Goal: Transaction & Acquisition: Purchase product/service

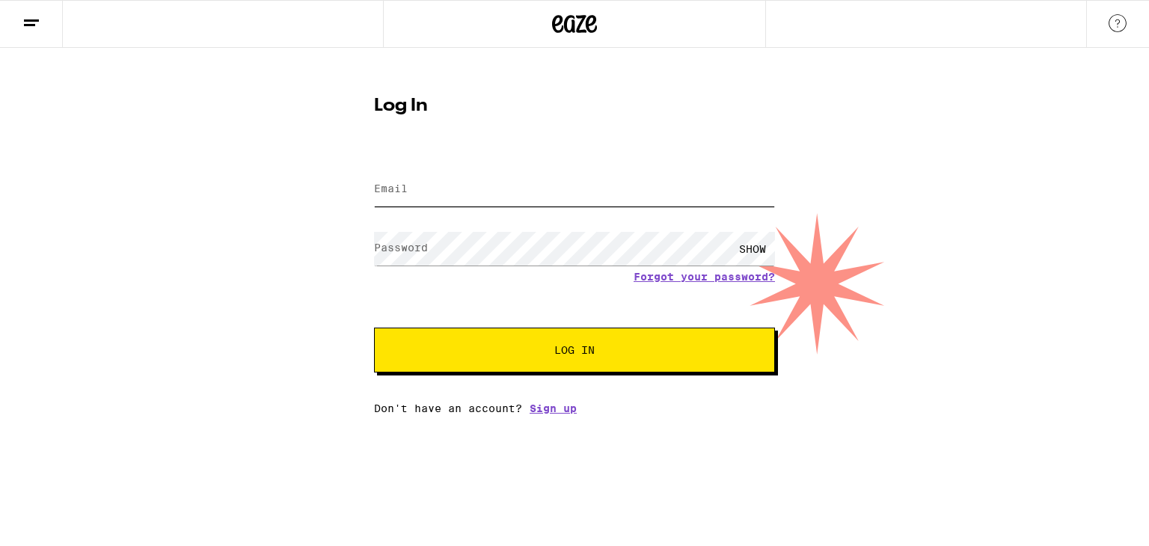
click at [491, 195] on input "Email" at bounding box center [574, 190] width 401 height 34
type input "[EMAIL_ADDRESS][DOMAIN_NAME]"
click at [423, 243] on label "Password" at bounding box center [401, 248] width 54 height 12
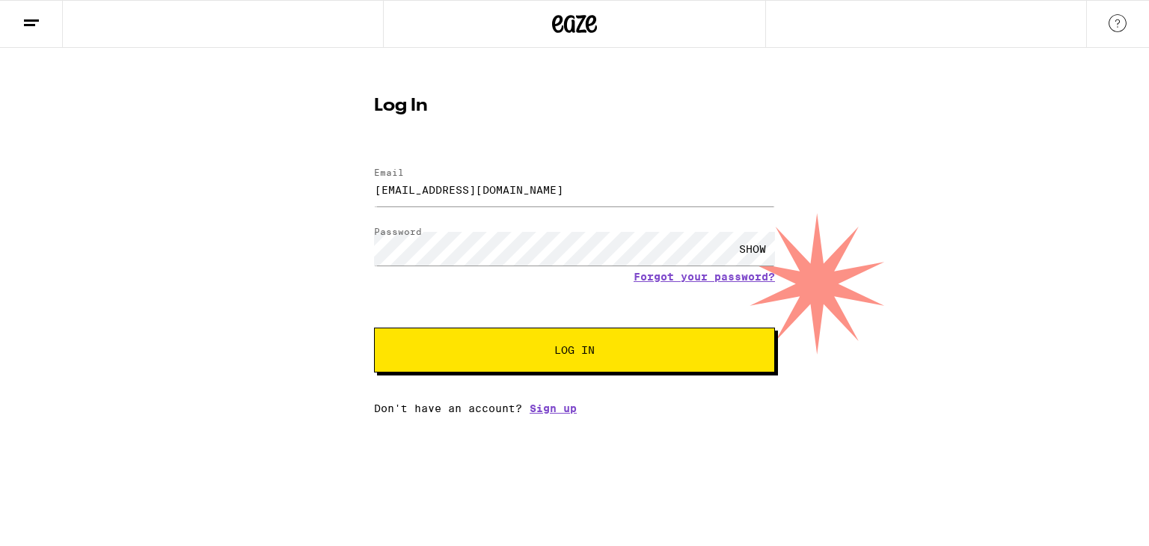
click at [538, 350] on span "Log In" at bounding box center [575, 350] width 280 height 10
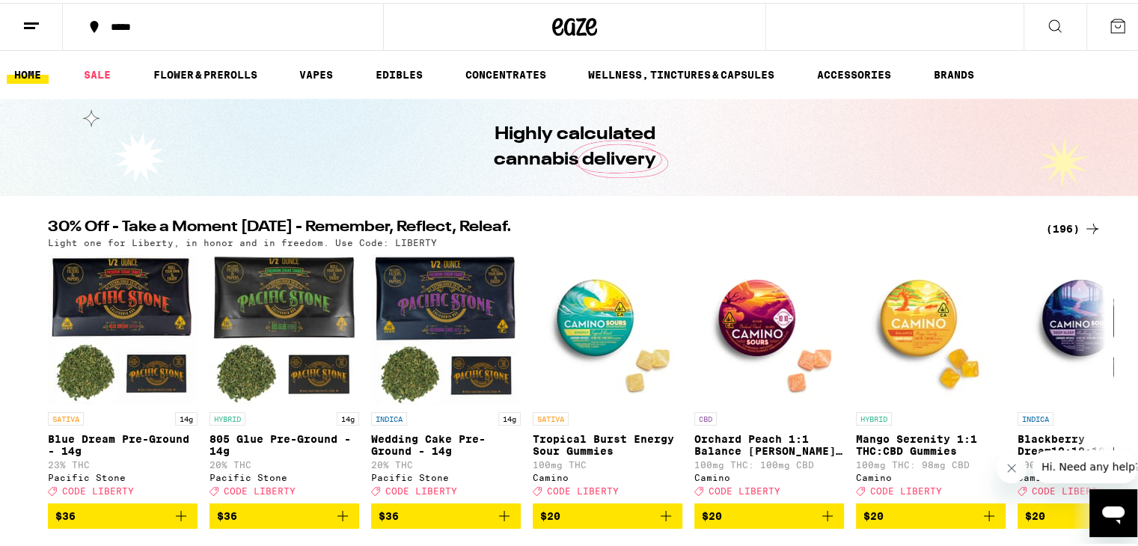
click at [1083, 227] on icon at bounding box center [1092, 226] width 18 height 18
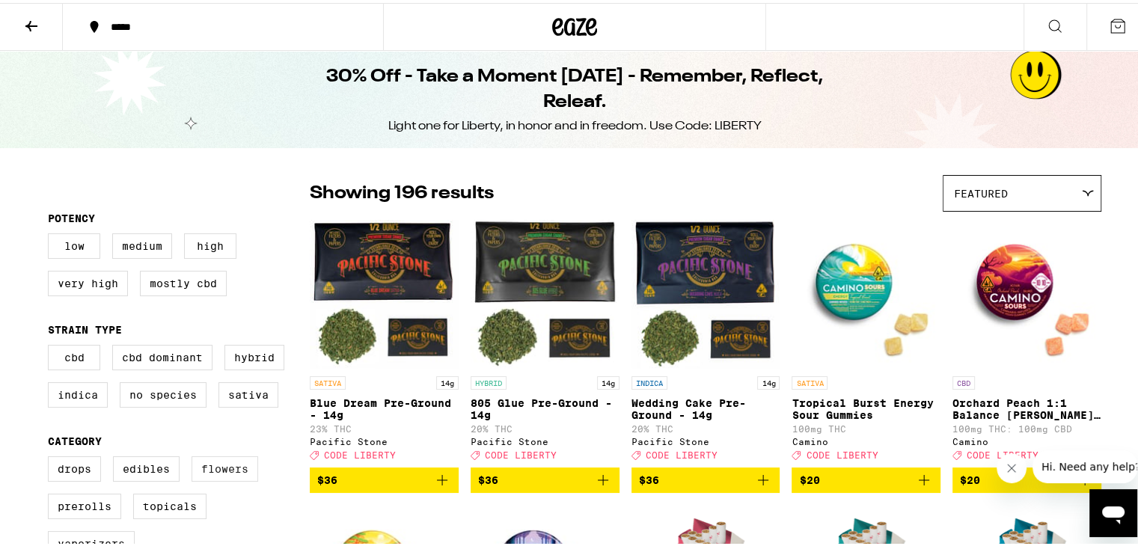
click at [197, 472] on label "Flowers" at bounding box center [225, 465] width 67 height 25
click at [52, 456] on input "Flowers" at bounding box center [51, 456] width 1 height 1
checkbox input "true"
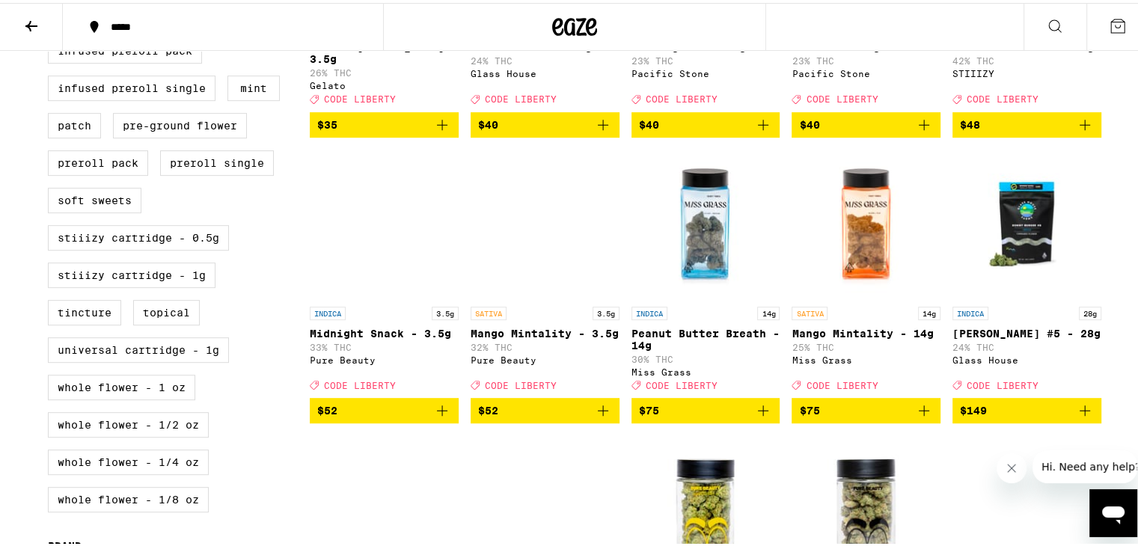
scroll to position [649, 0]
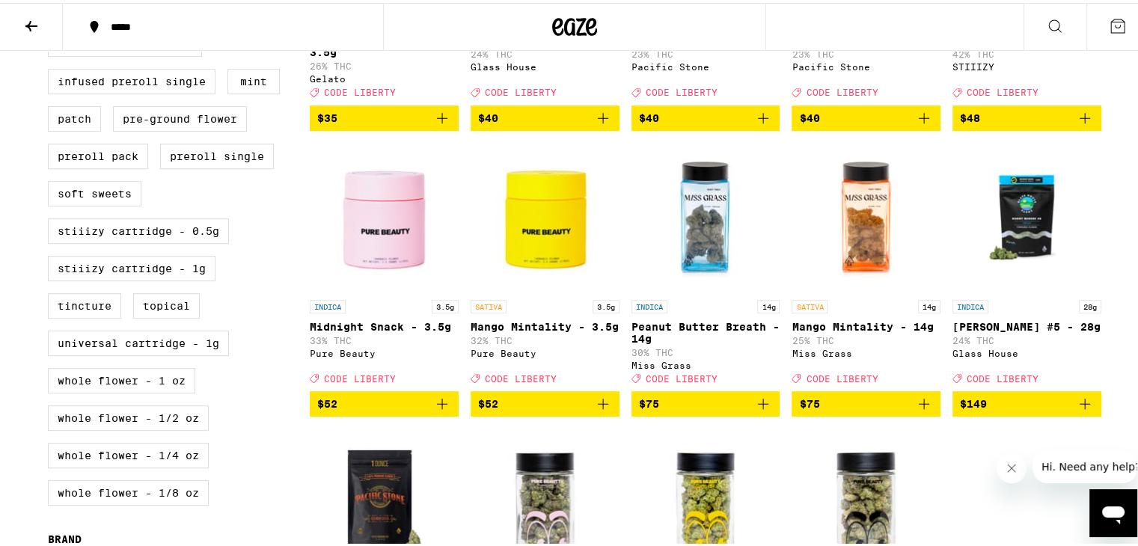
click at [542, 410] on span "$52" at bounding box center [545, 401] width 134 height 18
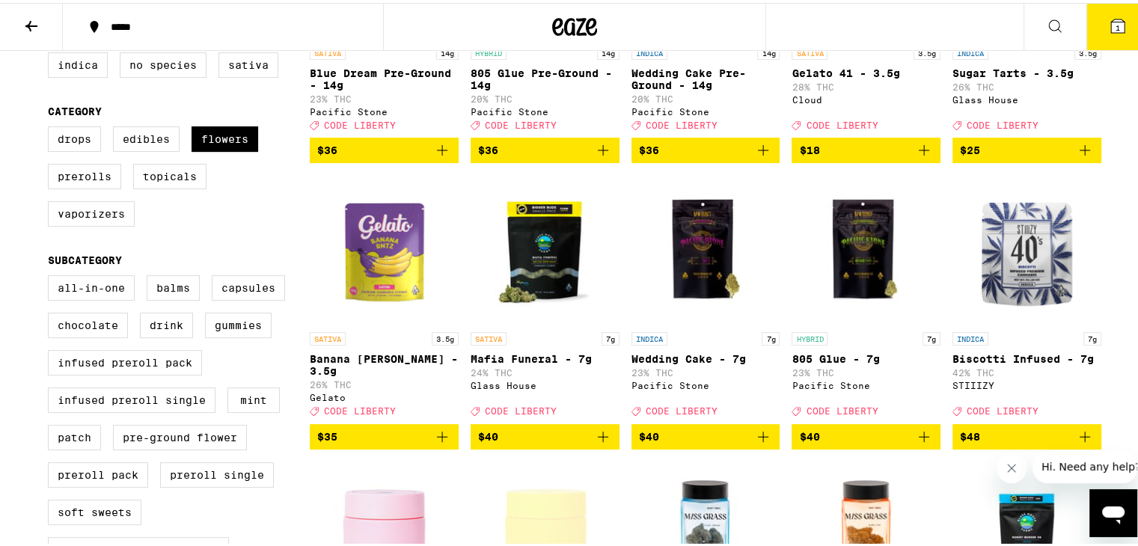
scroll to position [192, 0]
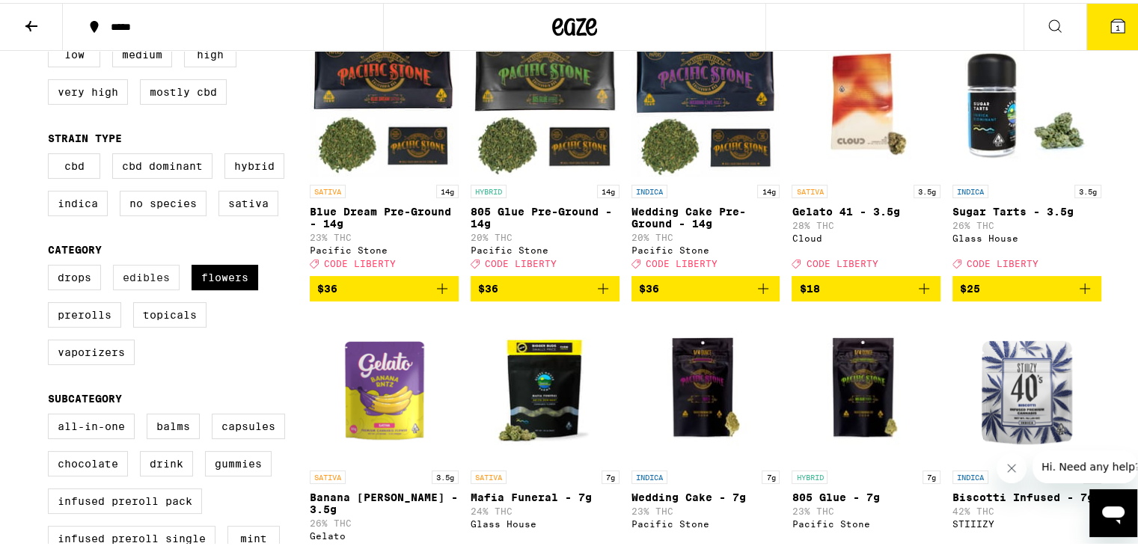
click at [127, 287] on label "Edibles" at bounding box center [146, 274] width 67 height 25
click at [52, 265] on input "Edibles" at bounding box center [51, 264] width 1 height 1
checkbox input "true"
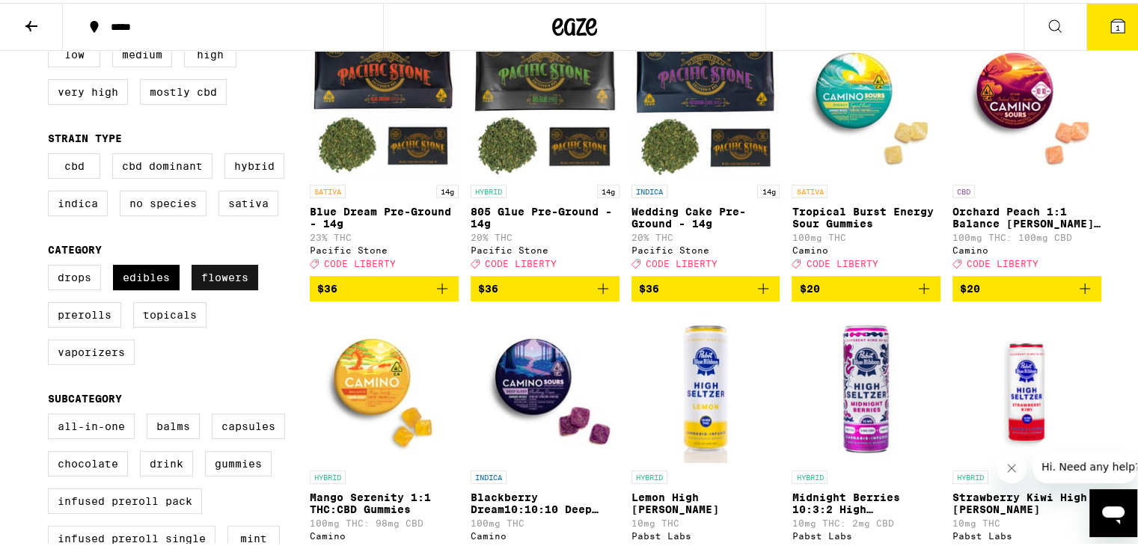
click at [200, 287] on label "Flowers" at bounding box center [225, 274] width 67 height 25
click at [52, 265] on input "Flowers" at bounding box center [51, 264] width 1 height 1
checkbox input "false"
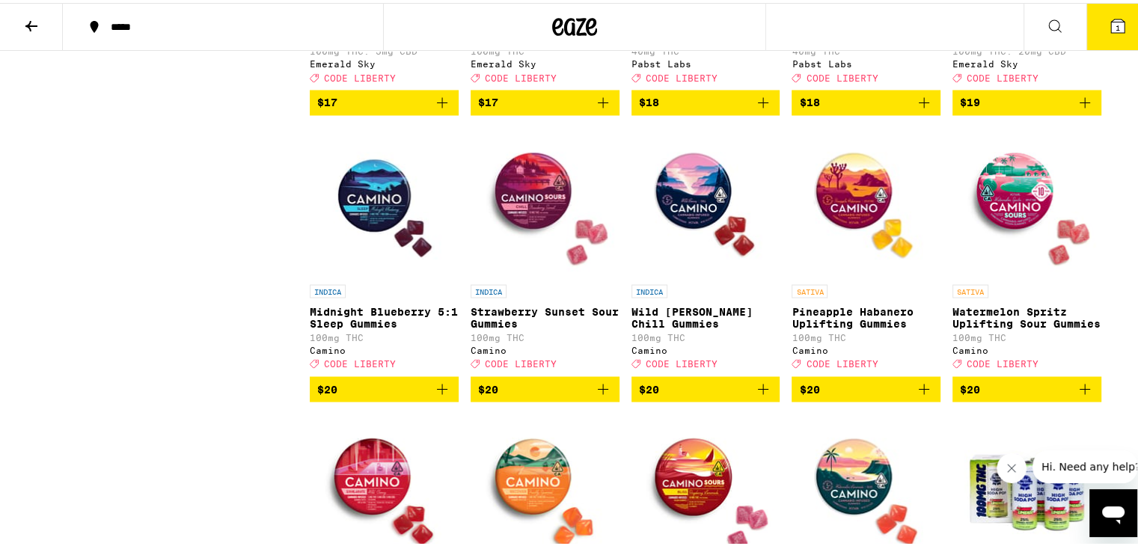
scroll to position [2685, 0]
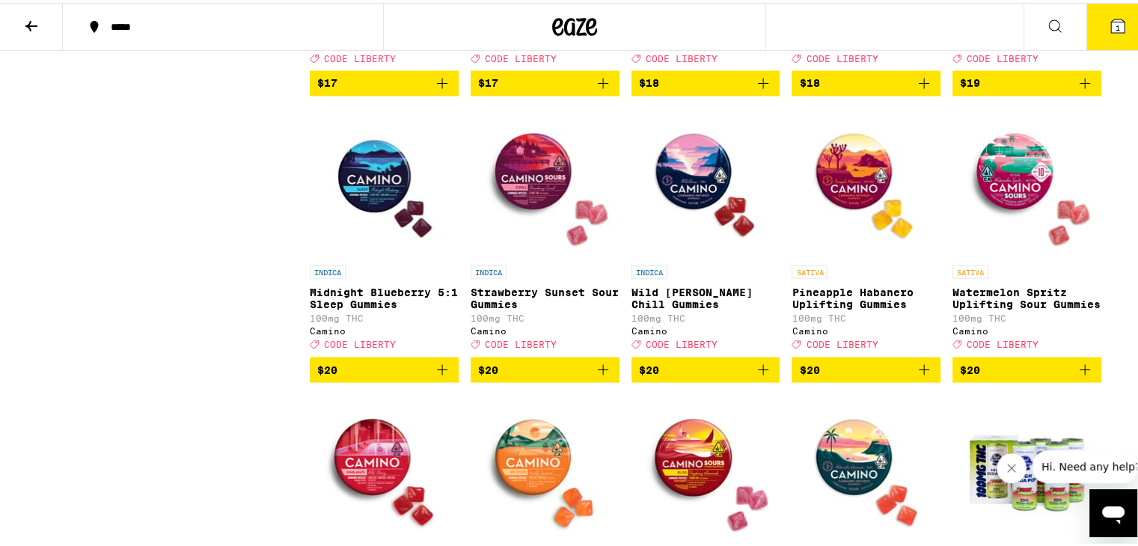
click at [835, 376] on span "$20" at bounding box center [866, 367] width 134 height 18
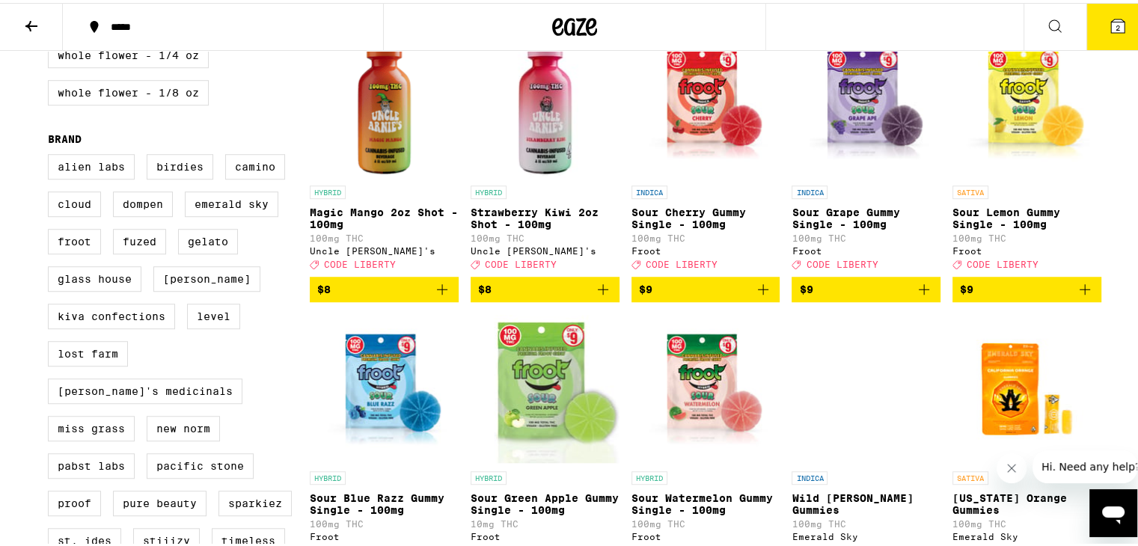
scroll to position [174, 0]
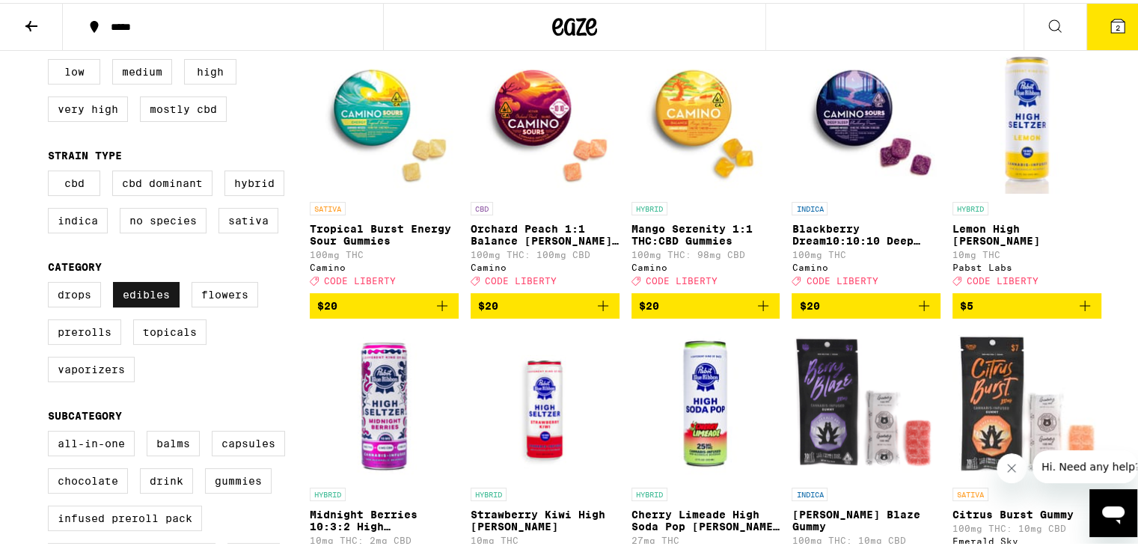
click at [129, 297] on label "Edibles" at bounding box center [146, 291] width 67 height 25
click at [52, 282] on input "Edibles" at bounding box center [51, 281] width 1 height 1
checkbox input "false"
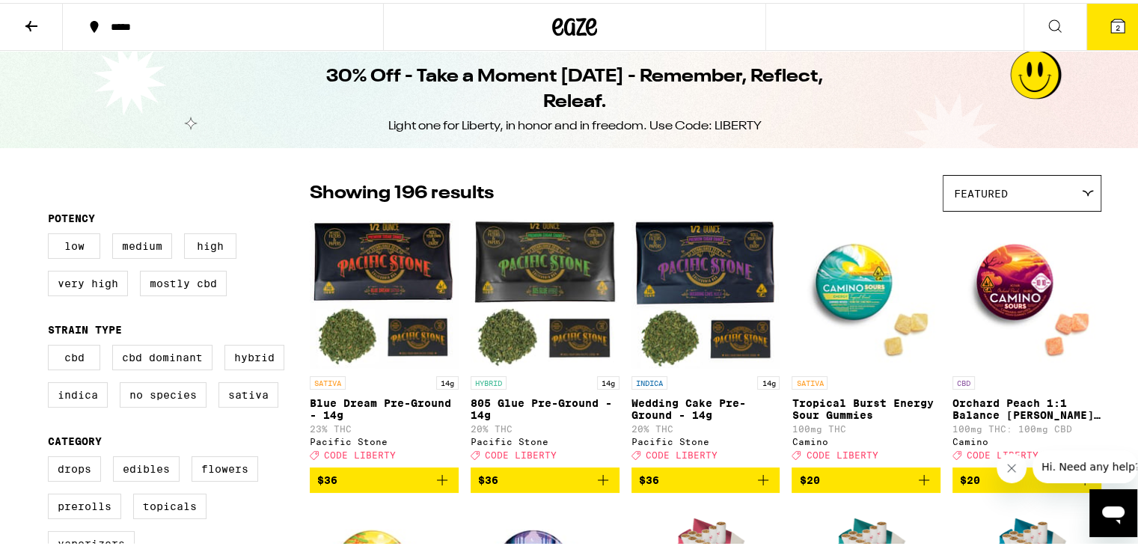
click at [32, 25] on icon at bounding box center [31, 23] width 18 height 18
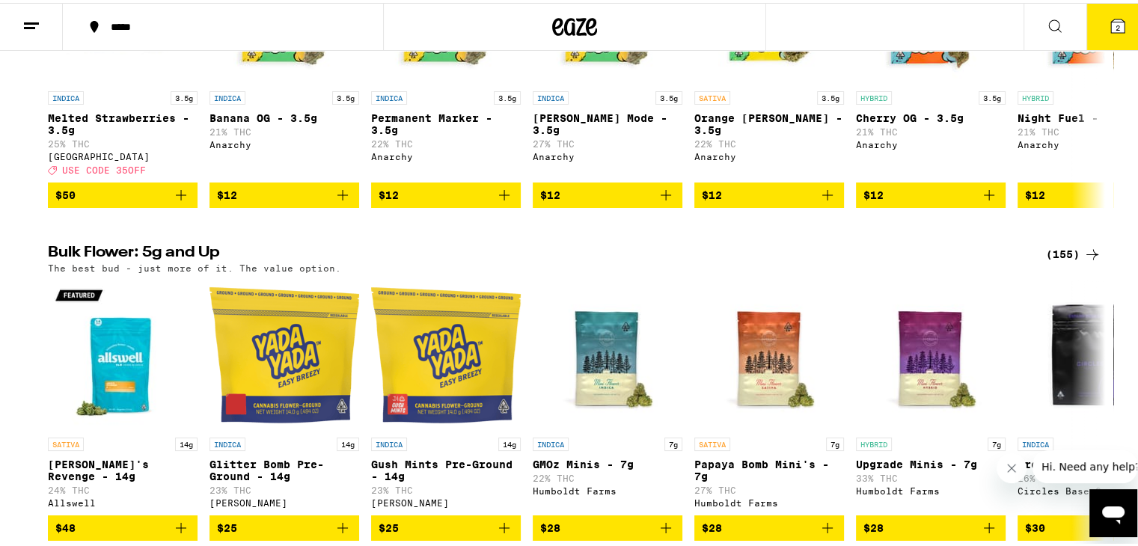
scroll to position [1933, 0]
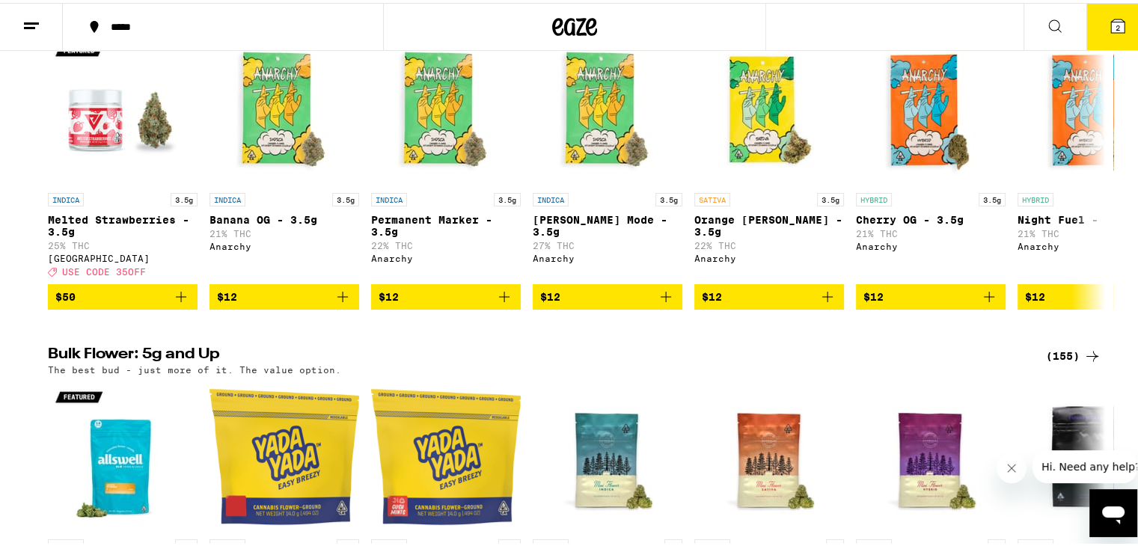
click at [1054, 16] on div "(103)" at bounding box center [1073, 7] width 55 height 18
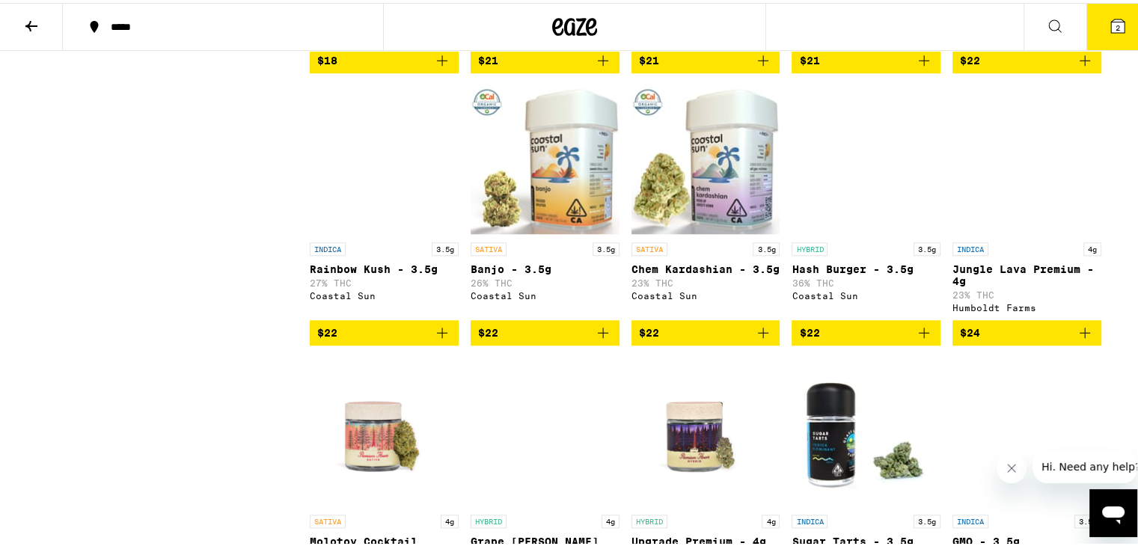
scroll to position [1266, 0]
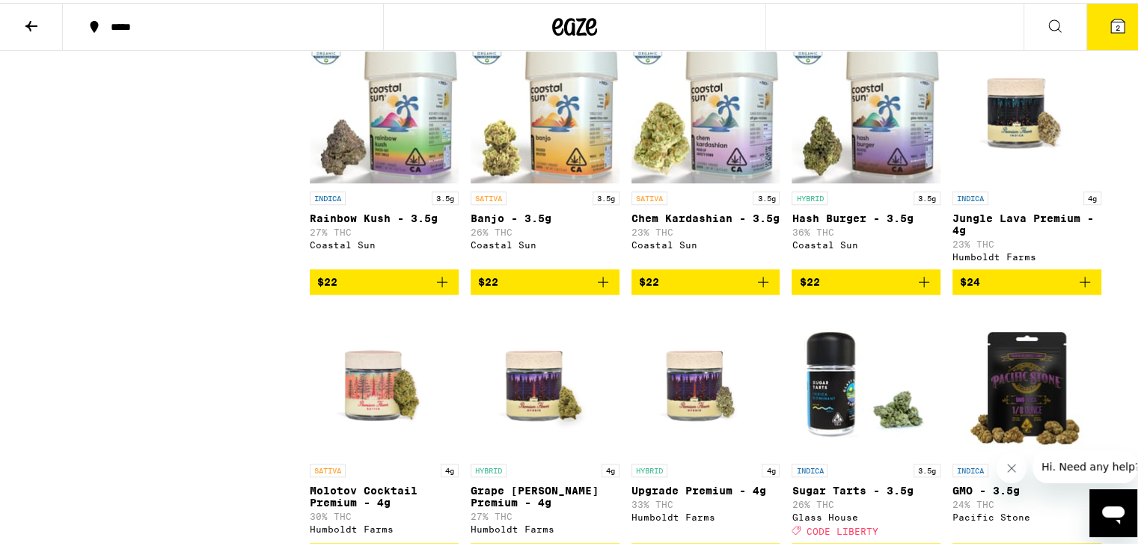
click at [847, 288] on span "$22" at bounding box center [866, 279] width 134 height 18
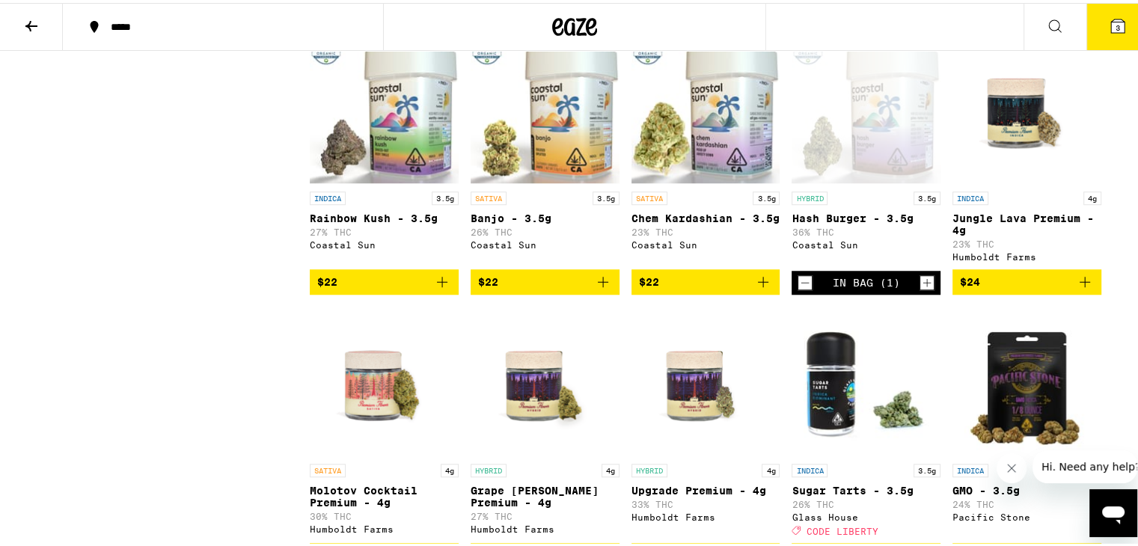
click at [1111, 16] on icon at bounding box center [1117, 22] width 13 height 13
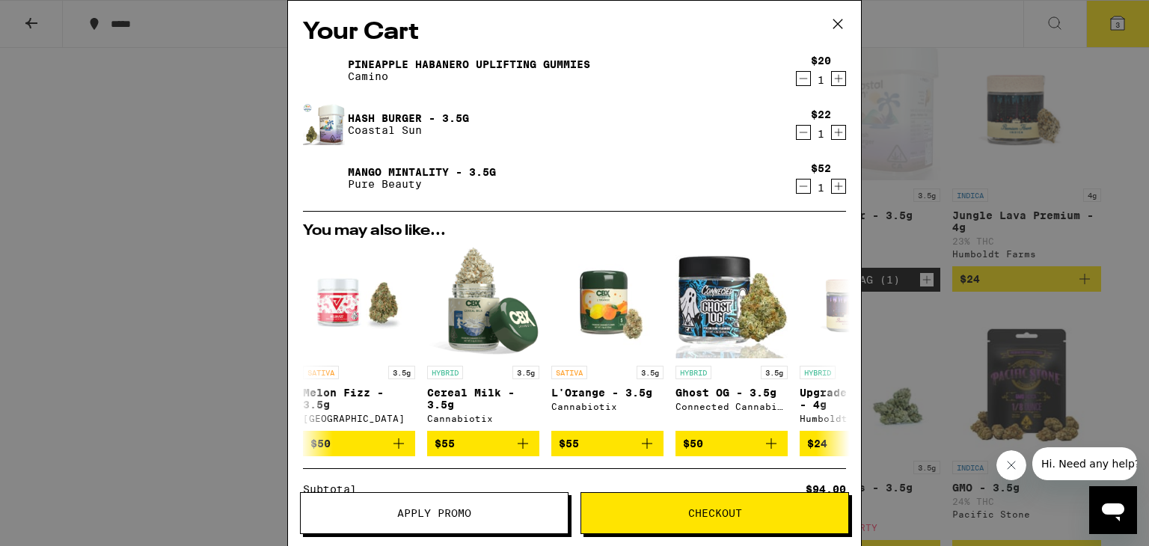
click at [393, 517] on span "Apply Promo" at bounding box center [434, 513] width 267 height 10
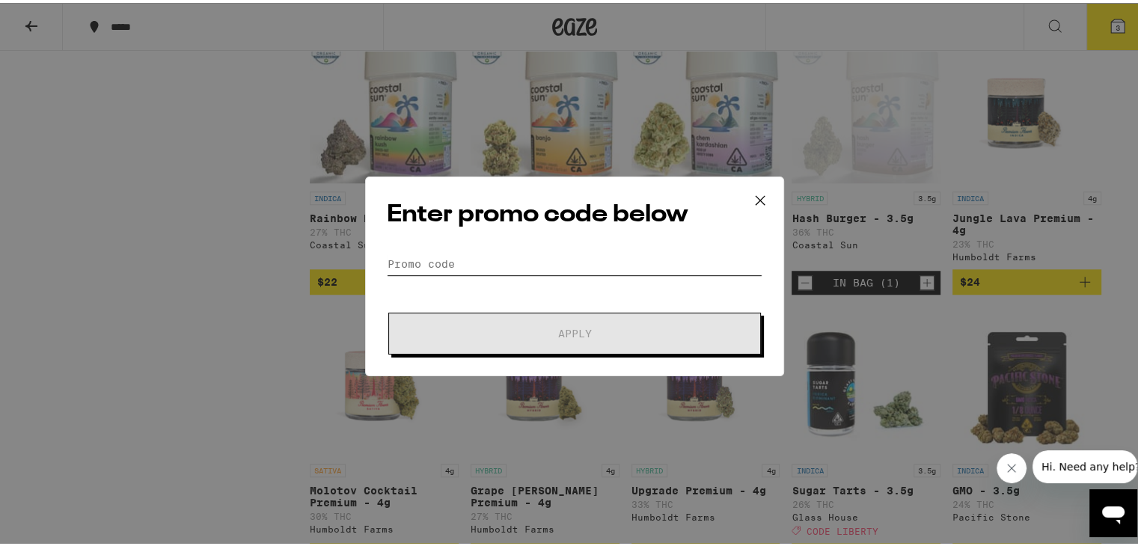
click at [506, 261] on input "Promo Code" at bounding box center [575, 261] width 376 height 22
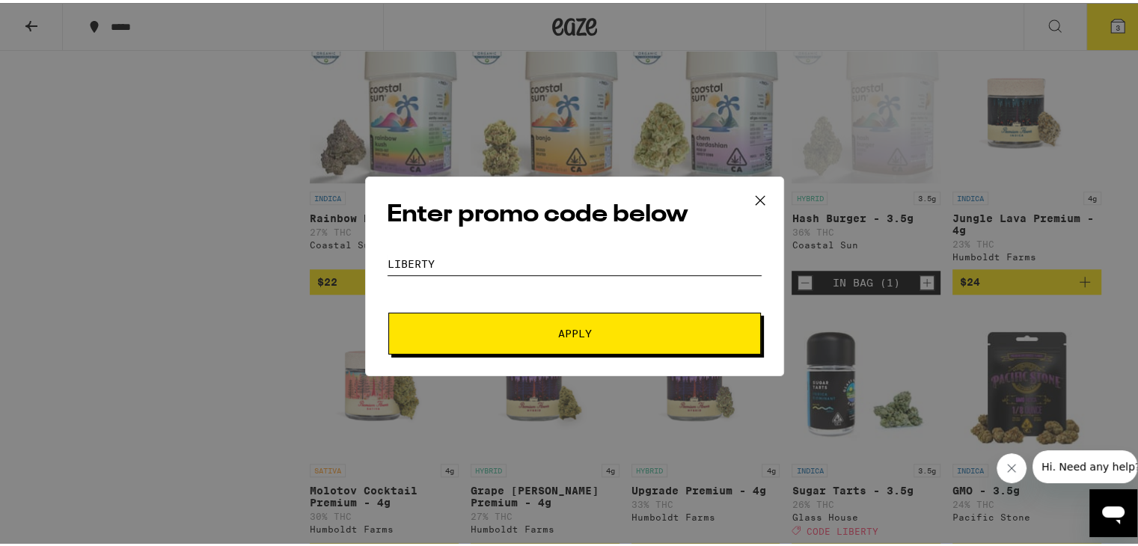
type input "liberty"
click at [503, 334] on span "Apply" at bounding box center [574, 330] width 269 height 10
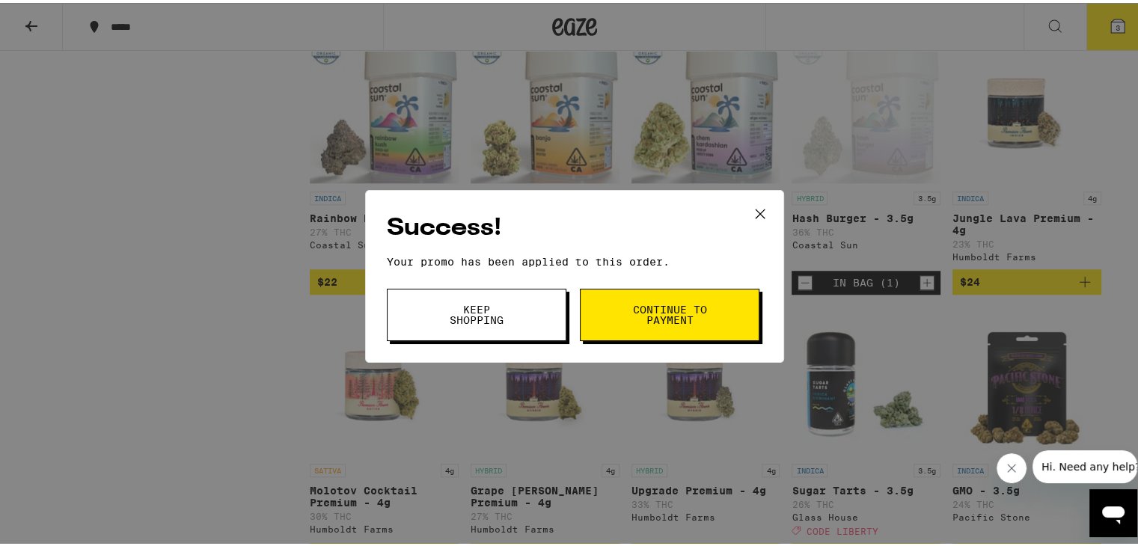
click at [623, 315] on button "Continue to payment" at bounding box center [670, 312] width 180 height 52
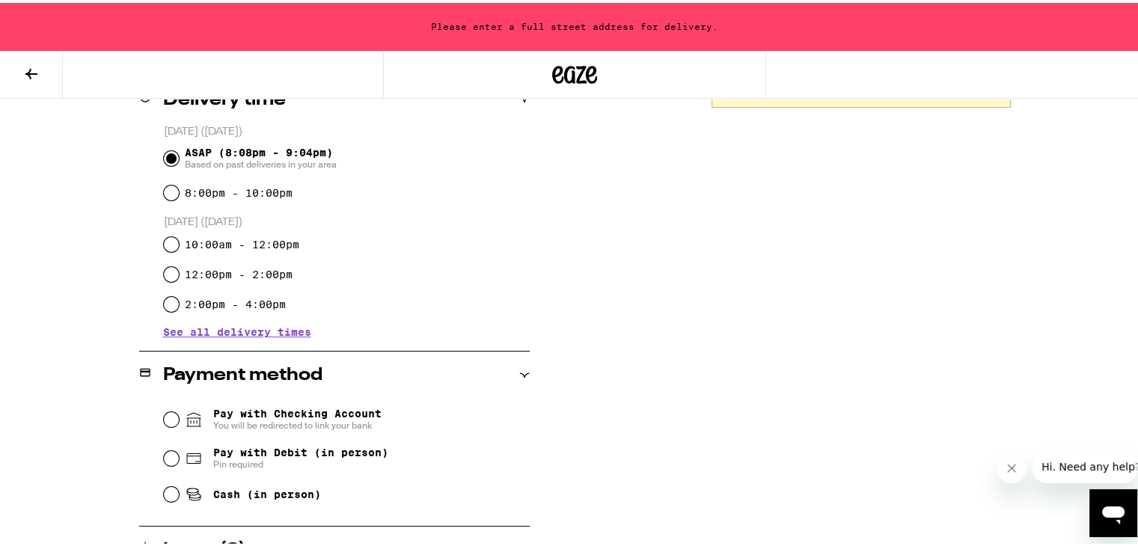
scroll to position [405, 0]
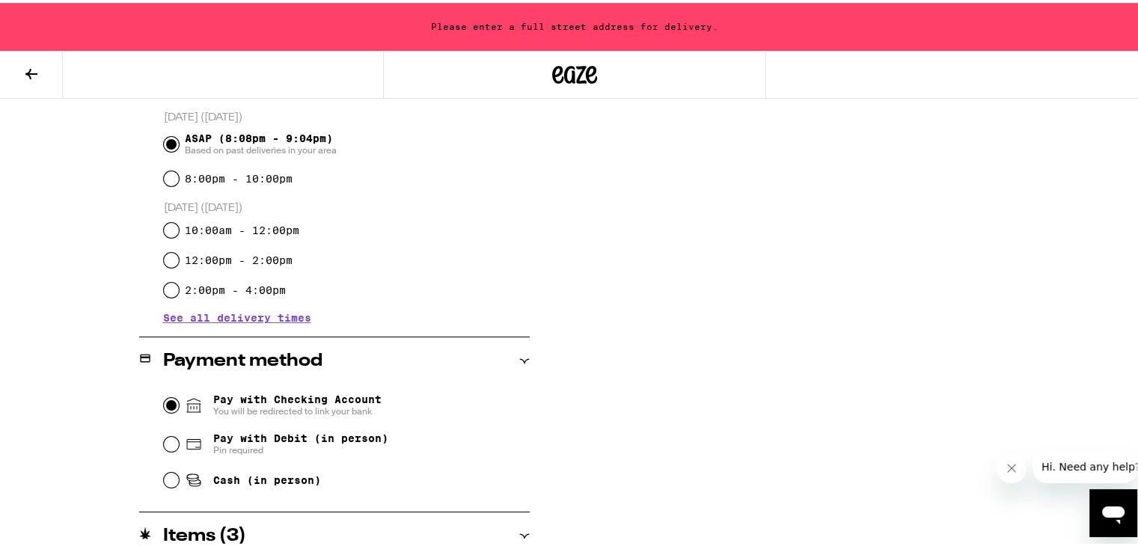
click at [169, 399] on input "Pay with Checking Account You will be redirected to link your bank" at bounding box center [171, 402] width 15 height 15
click at [165, 403] on input "Pay with Checking Account You will be redirected to link your bank" at bounding box center [171, 402] width 15 height 15
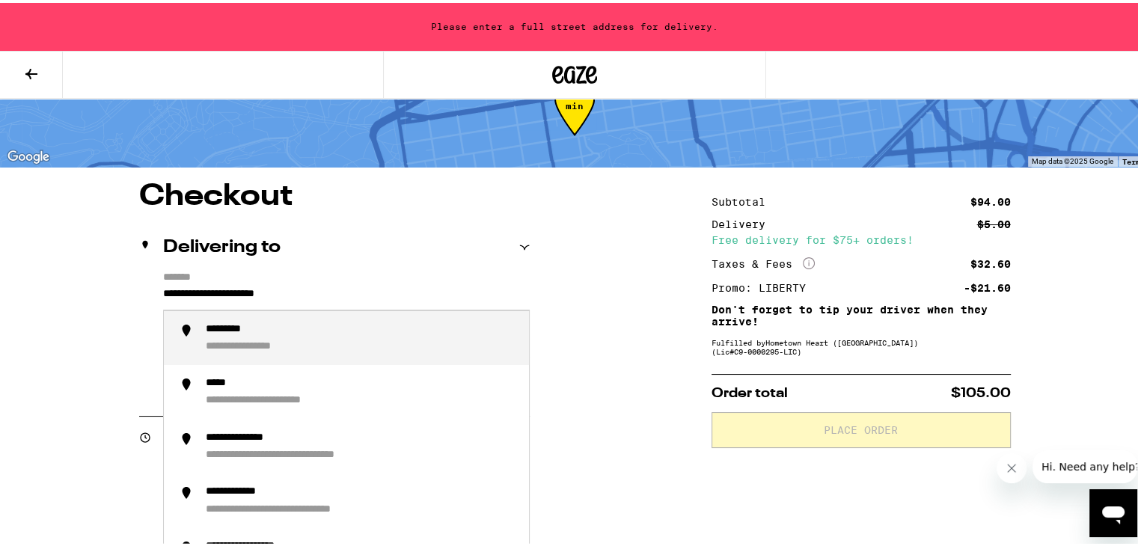
drag, startPoint x: 325, startPoint y: 292, endPoint x: 58, endPoint y: 317, distance: 268.3
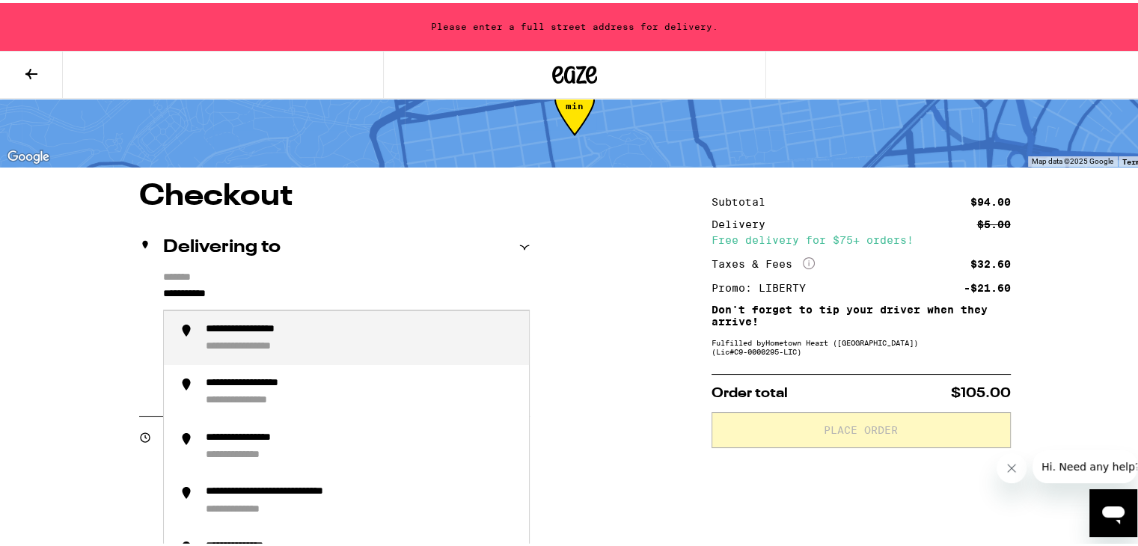
click at [239, 339] on div "**********" at bounding box center [263, 343] width 115 height 13
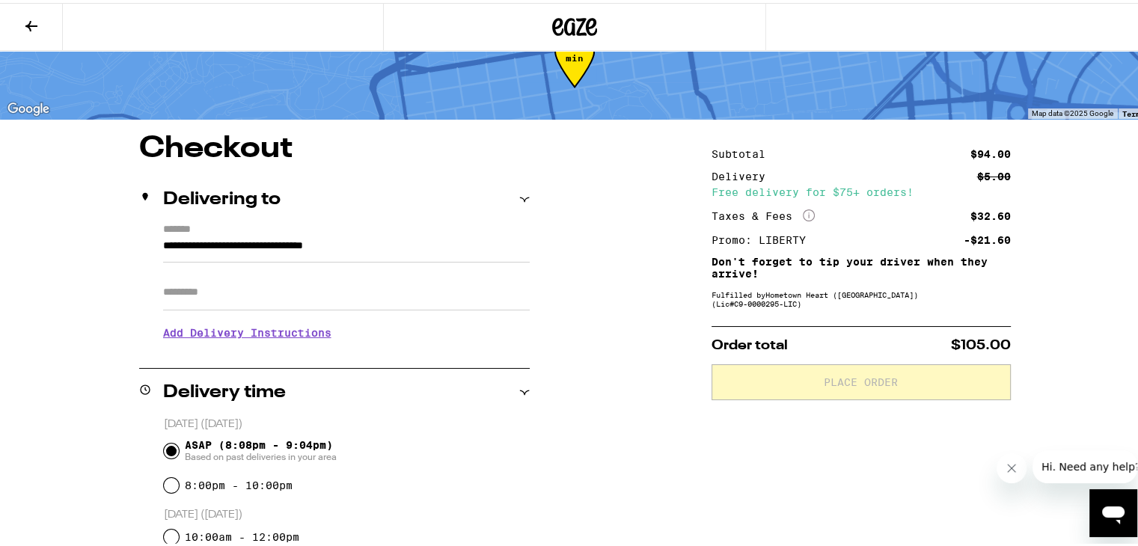
type input "**********"
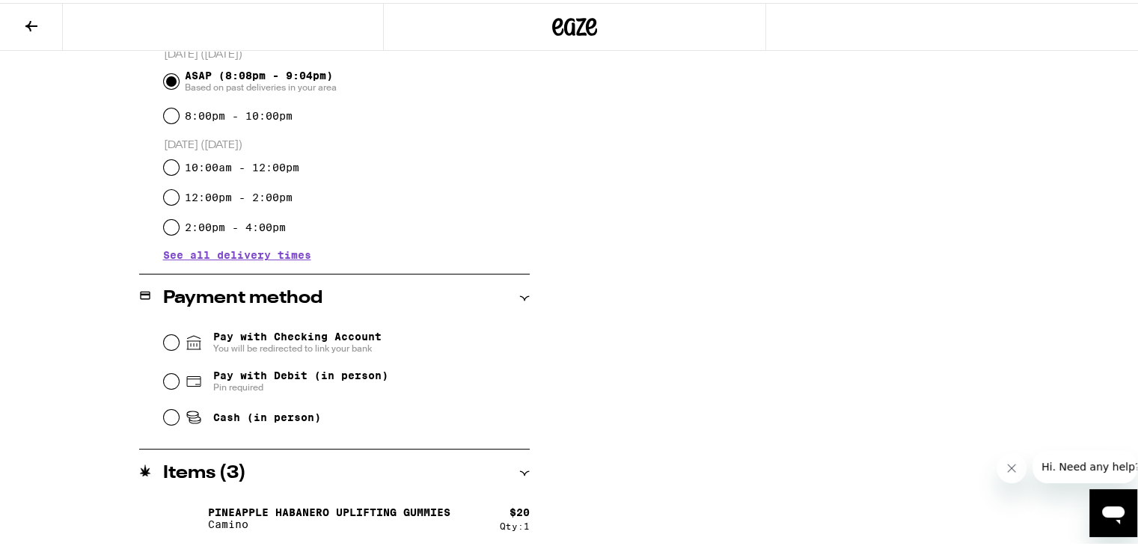
scroll to position [456, 0]
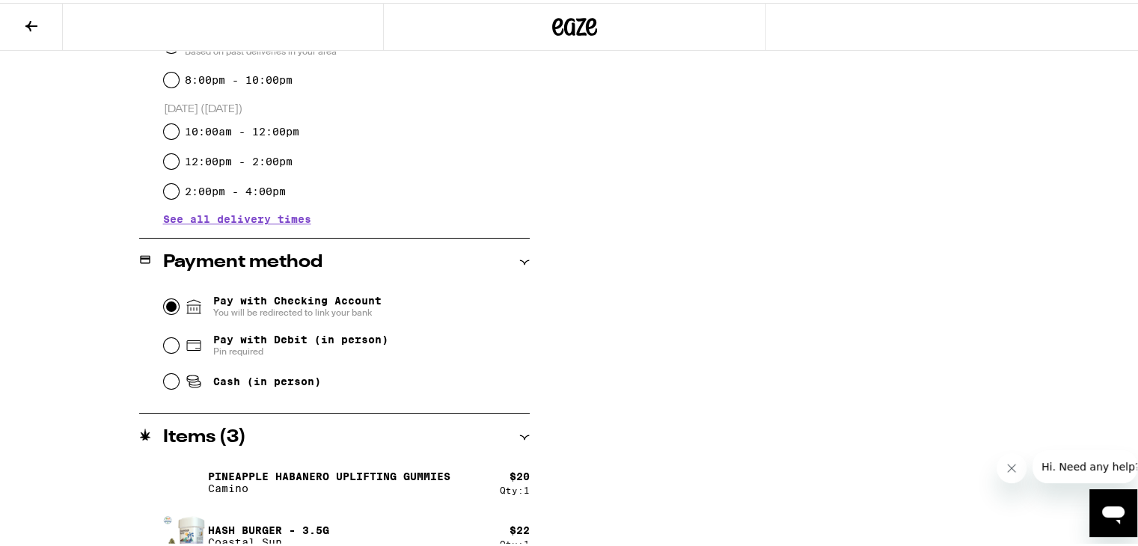
click at [165, 300] on input "Pay with Checking Account You will be redirected to link your bank" at bounding box center [171, 303] width 15 height 15
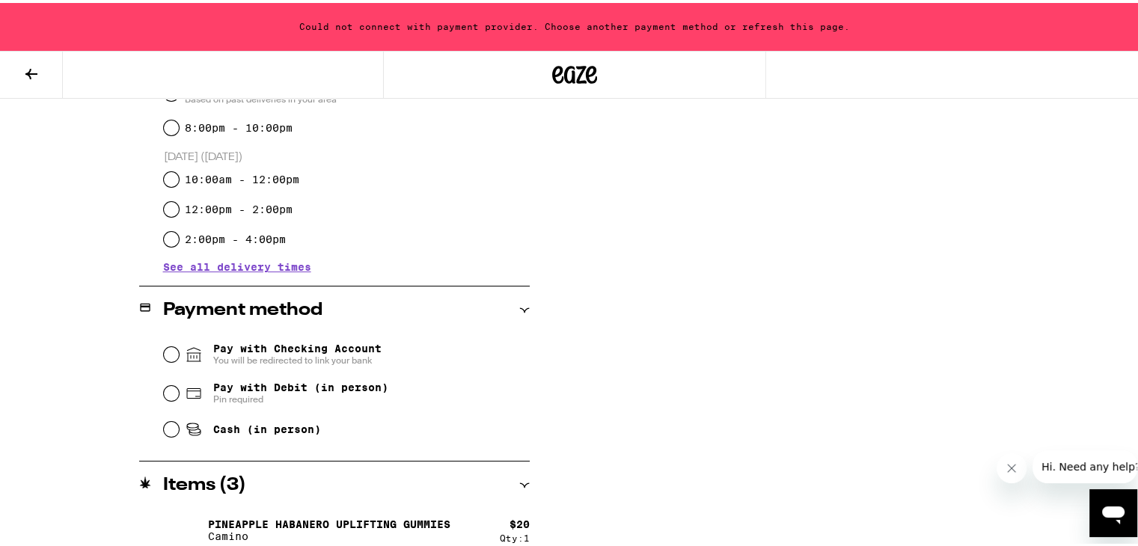
scroll to position [504, 0]
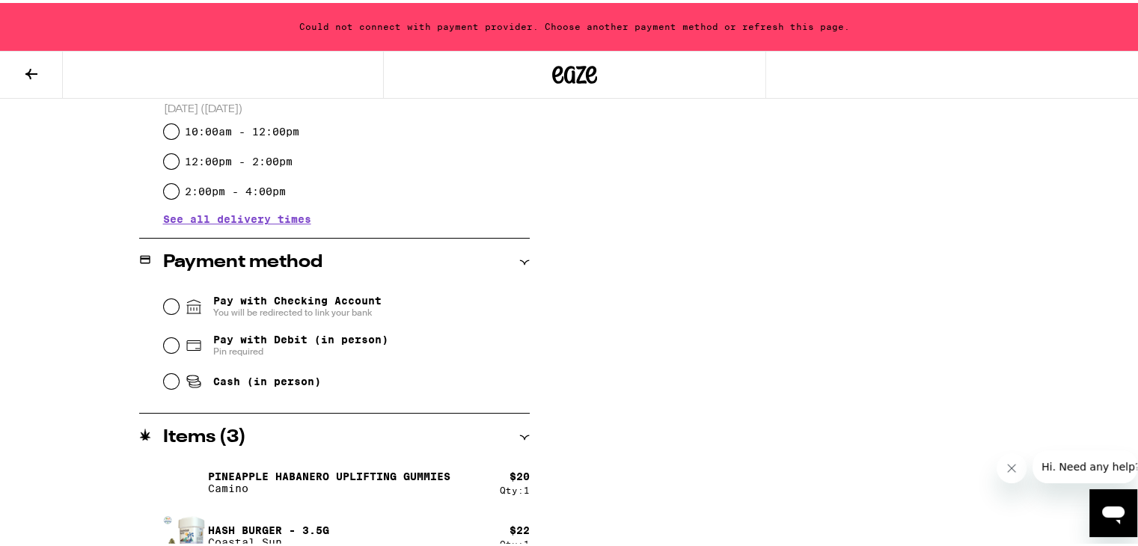
click at [265, 310] on span "You will be redirected to link your bank" at bounding box center [297, 310] width 168 height 12
click at [179, 310] on input "Pay with Checking Account You will be redirected to link your bank" at bounding box center [171, 303] width 15 height 15
click at [365, 311] on span "You will be redirected to link your bank" at bounding box center [297, 310] width 168 height 12
click at [179, 311] on input "Pay with Checking Account You will be redirected to link your bank" at bounding box center [171, 303] width 15 height 15
click at [168, 303] on input "Pay with Checking Account You will be redirected to link your bank" at bounding box center [171, 303] width 15 height 15
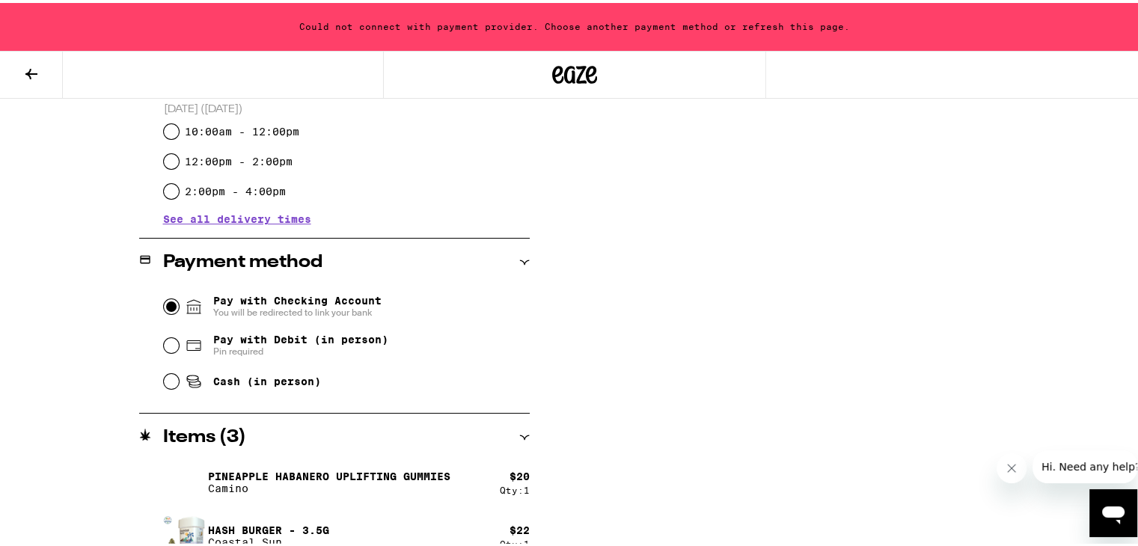
click at [168, 303] on input "Pay with Checking Account You will be redirected to link your bank" at bounding box center [171, 303] width 15 height 15
click at [140, 255] on icon at bounding box center [145, 257] width 10 height 8
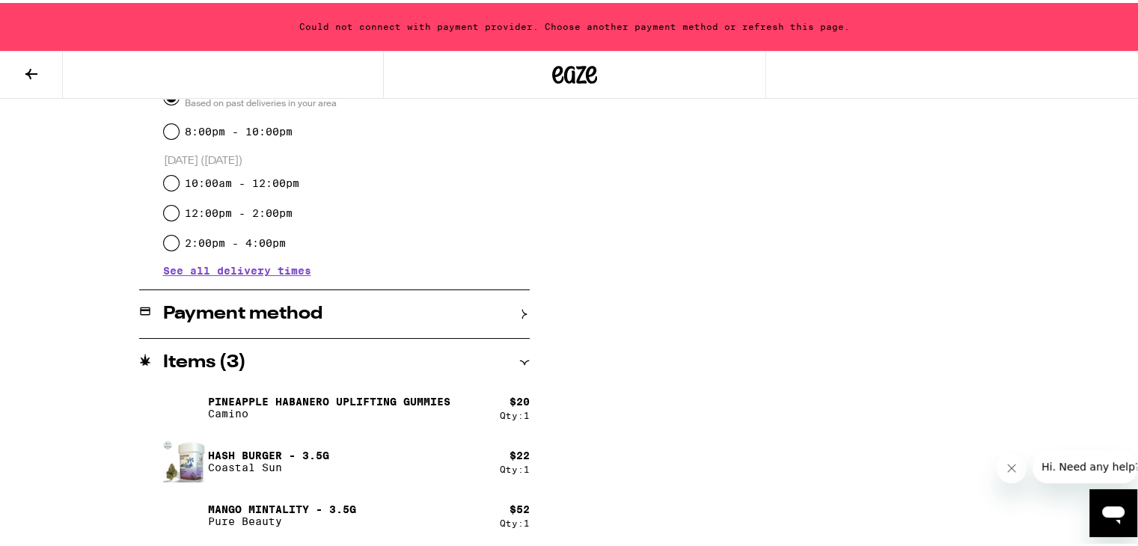
scroll to position [452, 0]
click at [214, 320] on h2 "Payment method" at bounding box center [242, 311] width 159 height 18
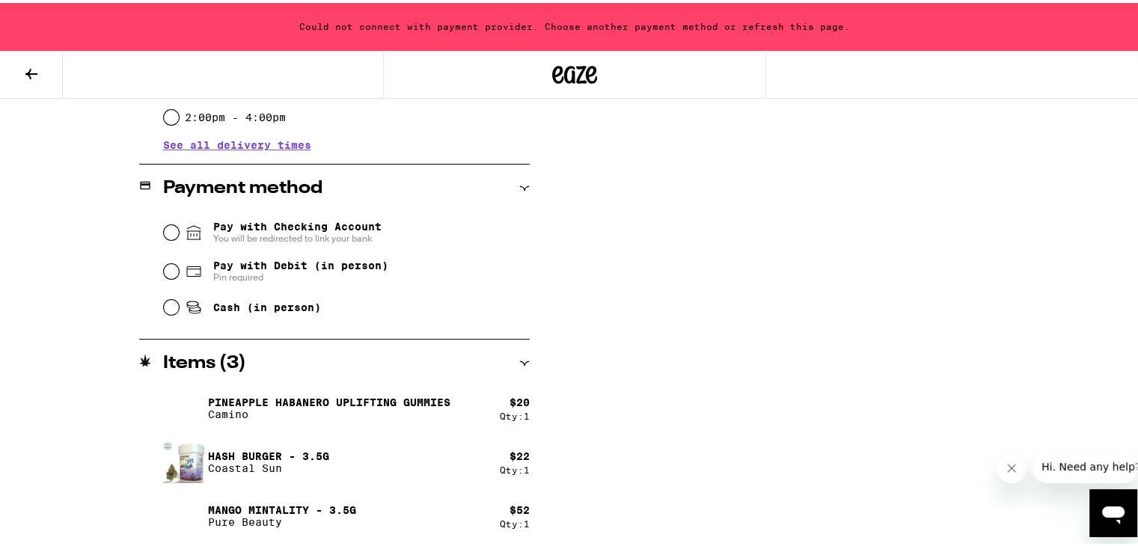
scroll to position [548, 0]
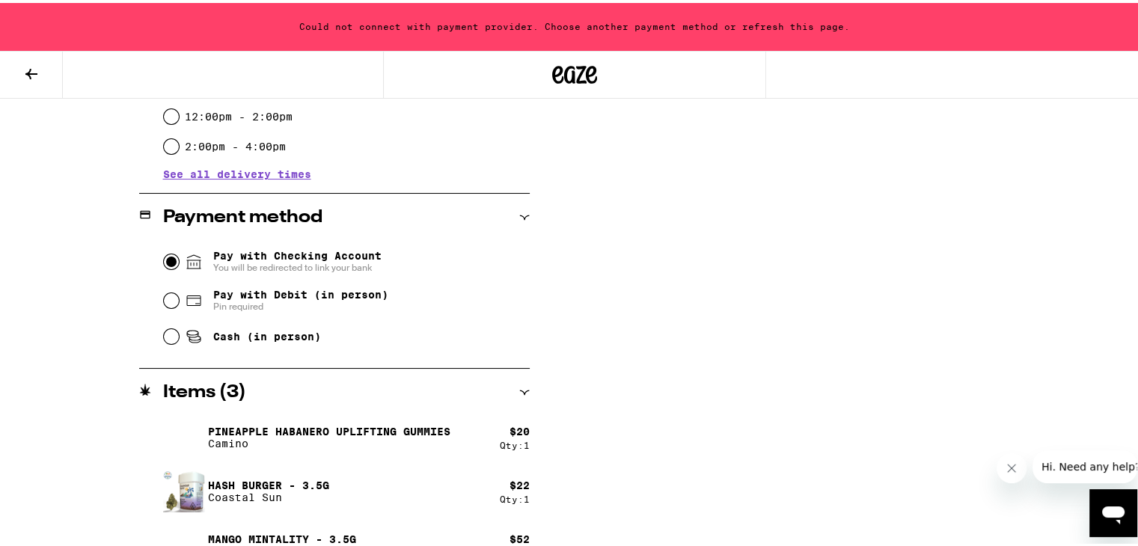
click at [168, 258] on input "Pay with Checking Account You will be redirected to link your bank" at bounding box center [171, 258] width 15 height 15
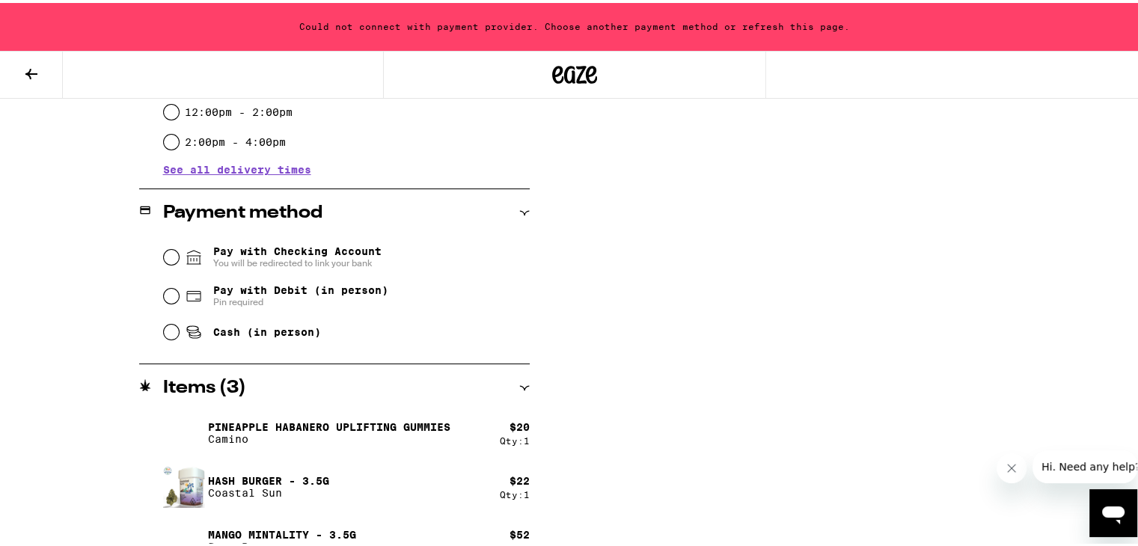
scroll to position [578, 0]
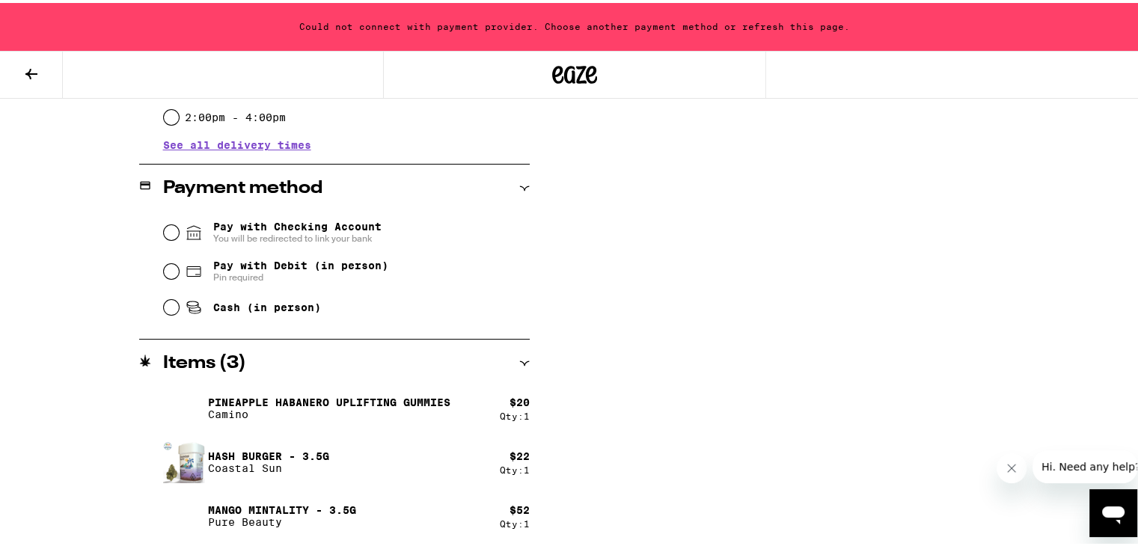
click at [28, 75] on icon at bounding box center [31, 71] width 18 height 18
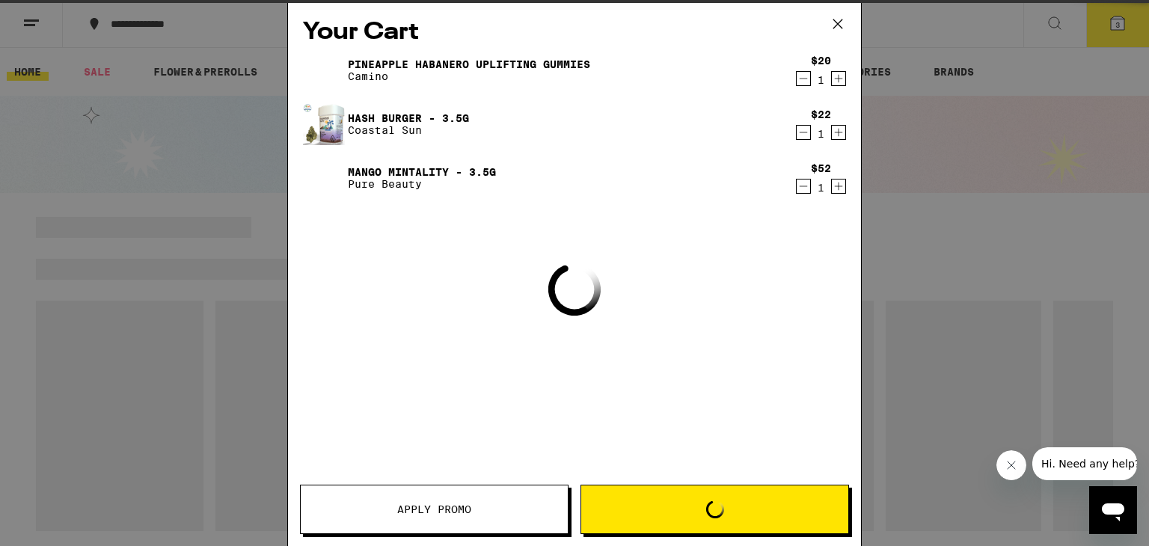
click at [804, 76] on icon "Decrement" at bounding box center [803, 79] width 13 height 18
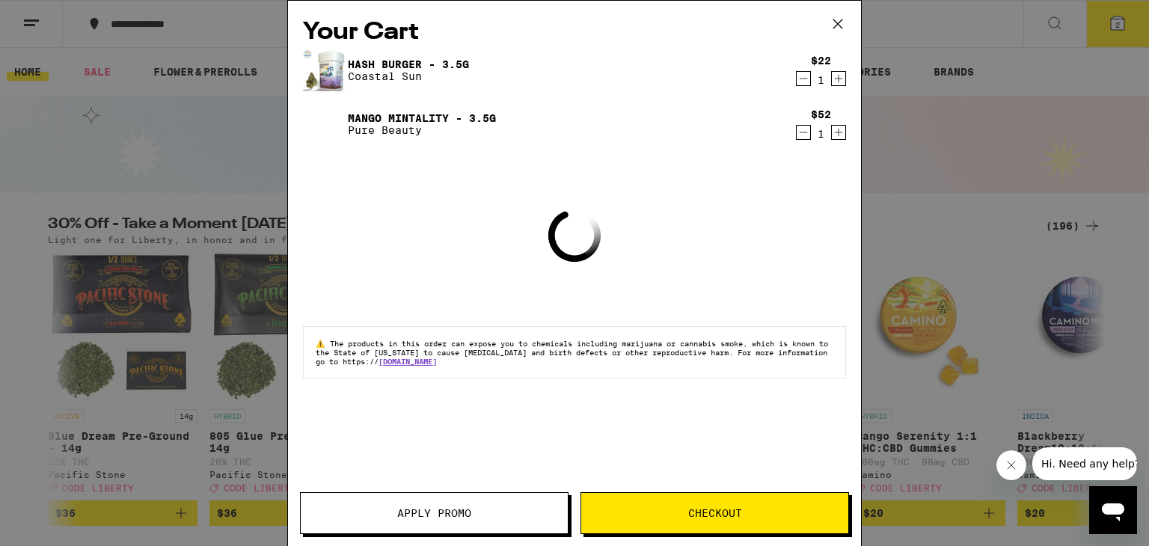
click at [802, 79] on icon "Decrement" at bounding box center [803, 79] width 13 height 18
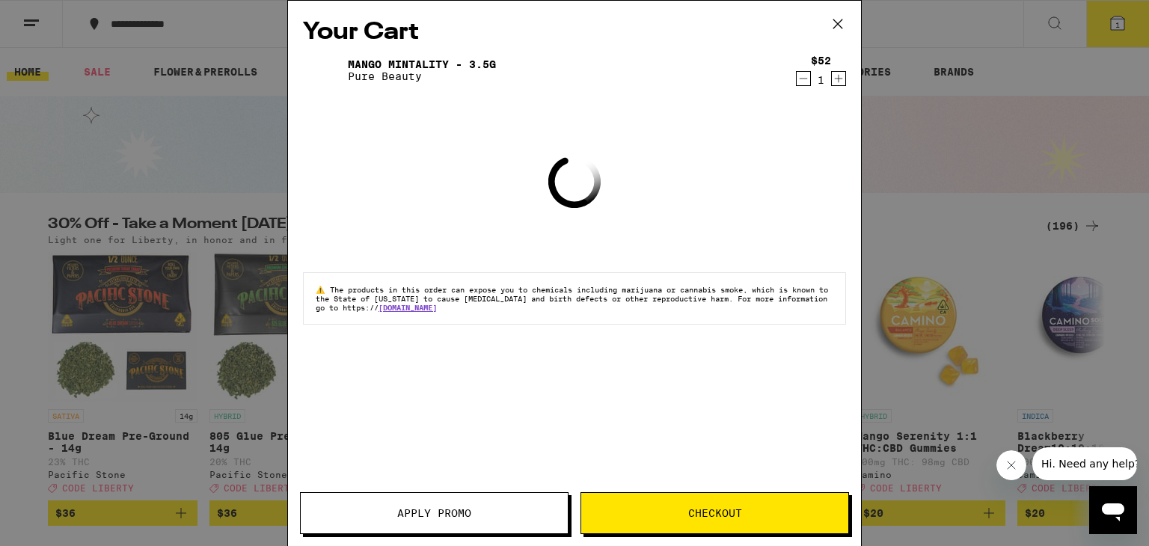
click at [802, 79] on icon "Decrement" at bounding box center [803, 79] width 13 height 18
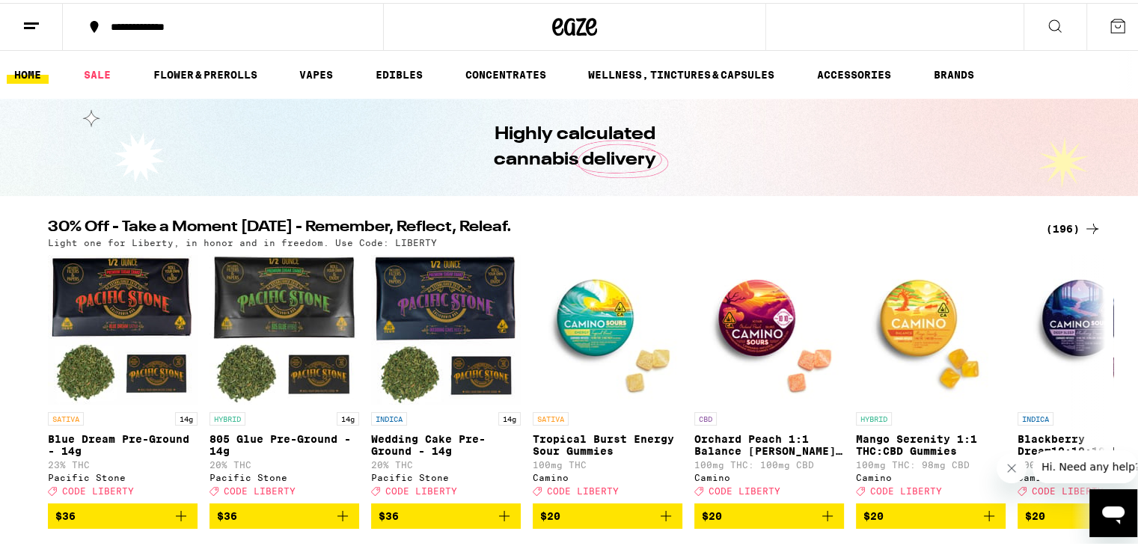
click at [36, 30] on icon at bounding box center [31, 23] width 18 height 18
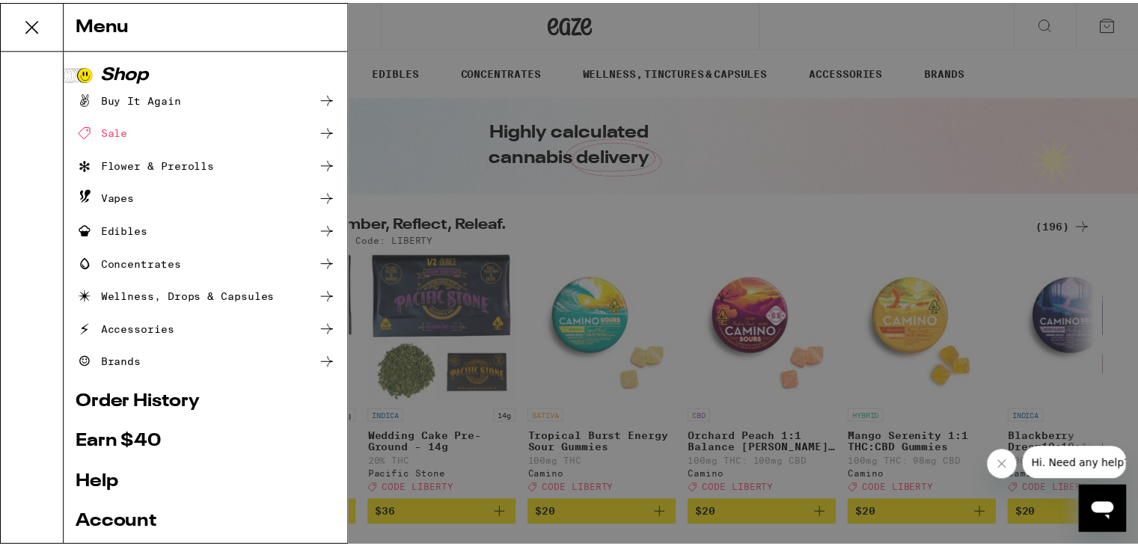
scroll to position [141, 0]
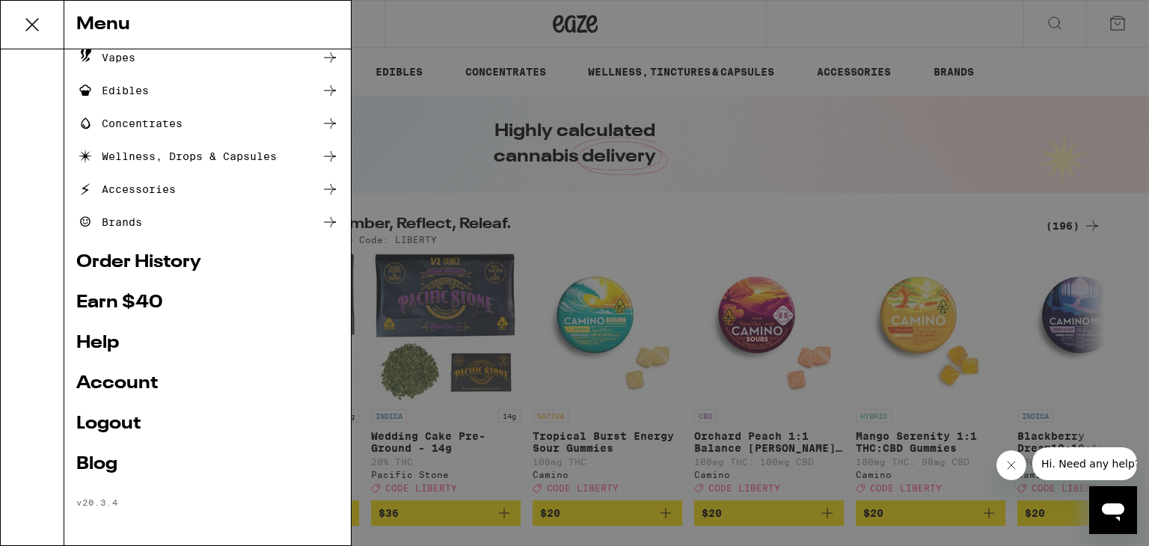
click at [105, 431] on link "Logout" at bounding box center [207, 424] width 263 height 18
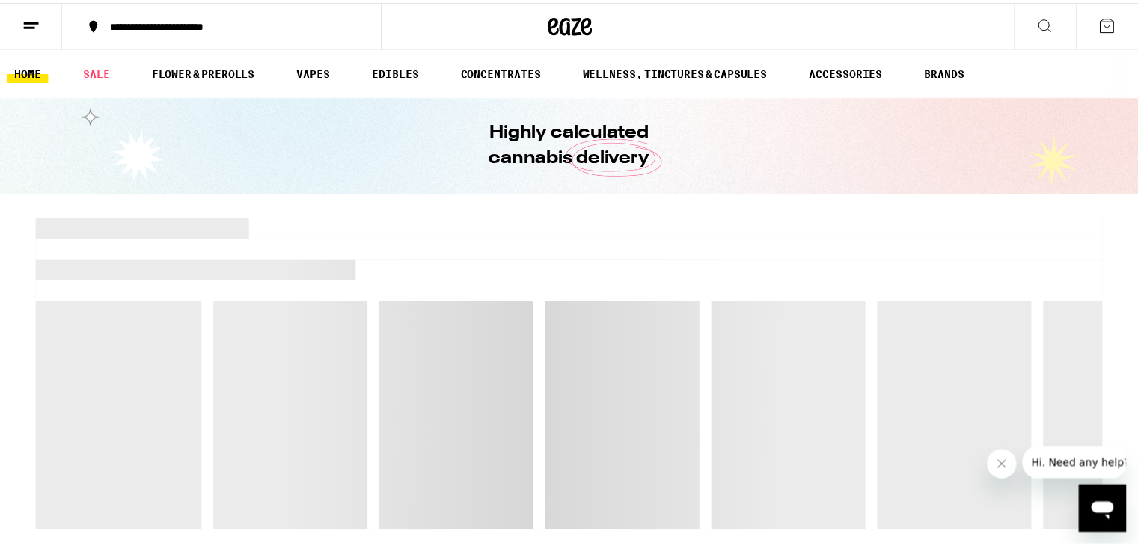
scroll to position [40, 0]
